Goal: Transaction & Acquisition: Subscribe to service/newsletter

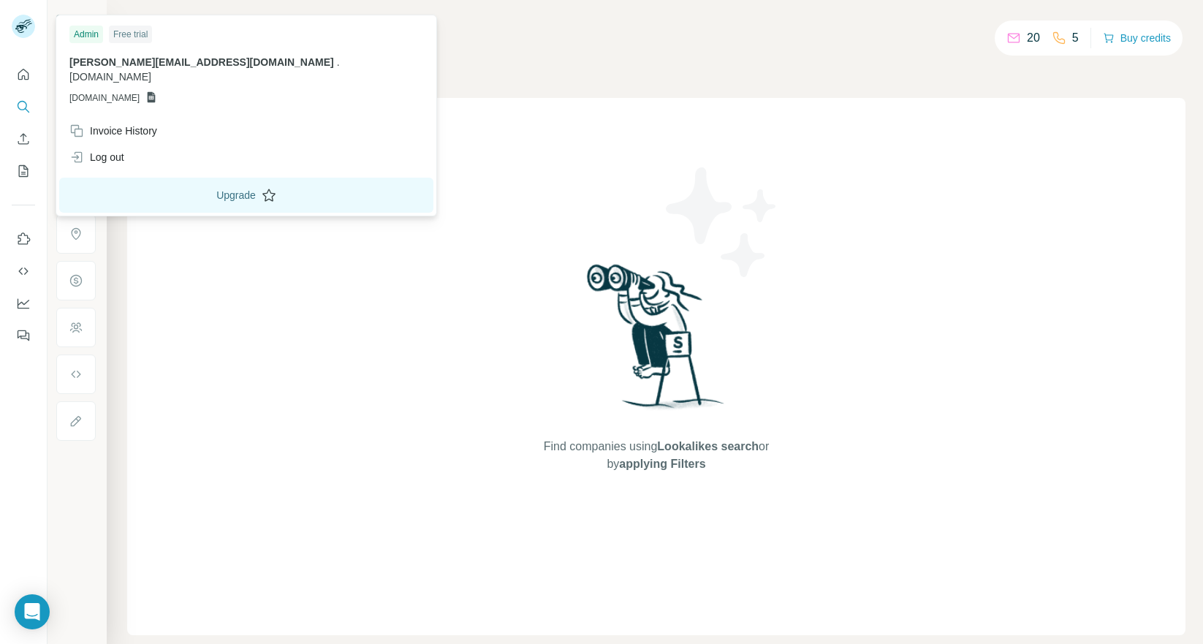
click at [135, 185] on button "Upgrade" at bounding box center [246, 195] width 374 height 35
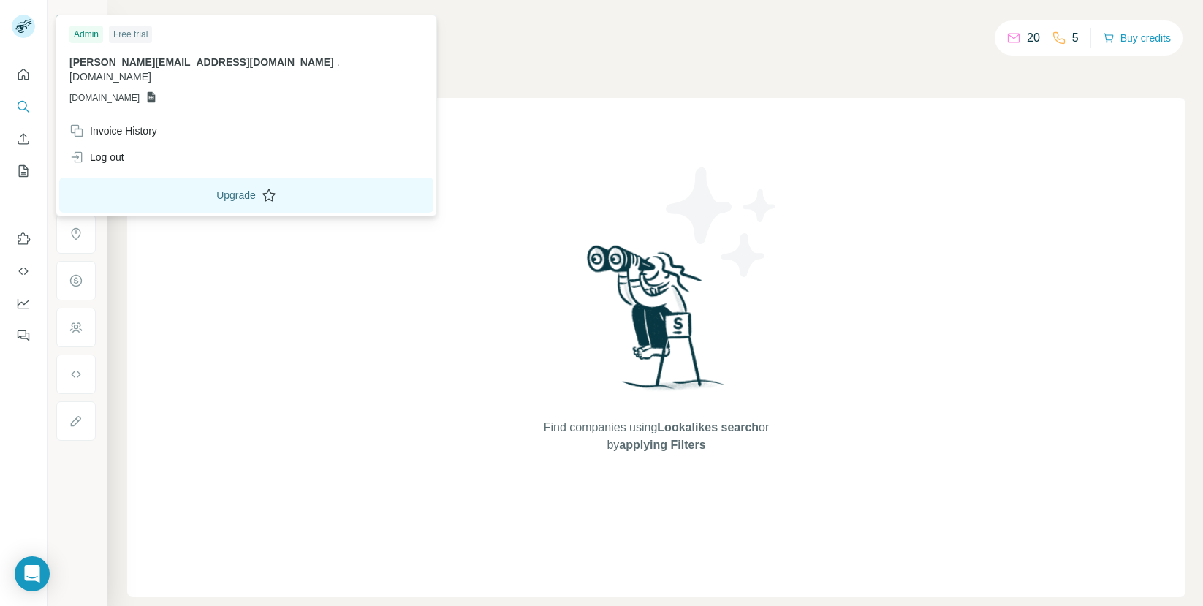
click at [179, 179] on button "Upgrade" at bounding box center [246, 195] width 374 height 35
